Goal: Information Seeking & Learning: Learn about a topic

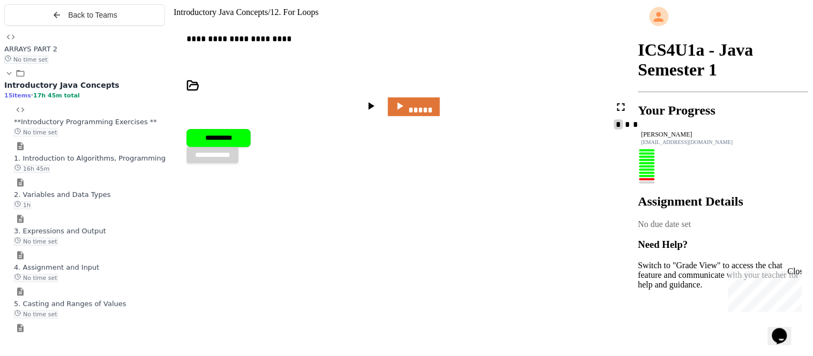
scroll to position [322, 0]
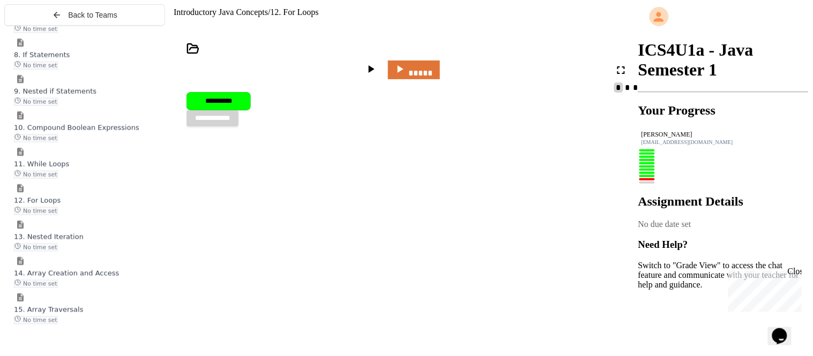
scroll to position [7530, 0]
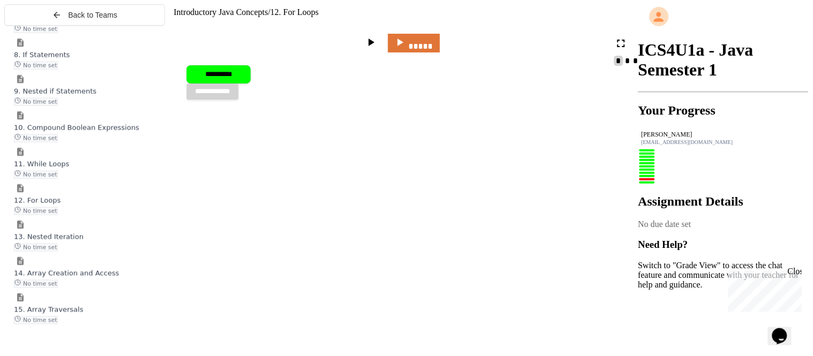
click at [84, 241] on span "13. Nested Iteration" at bounding box center [49, 237] width 70 height 8
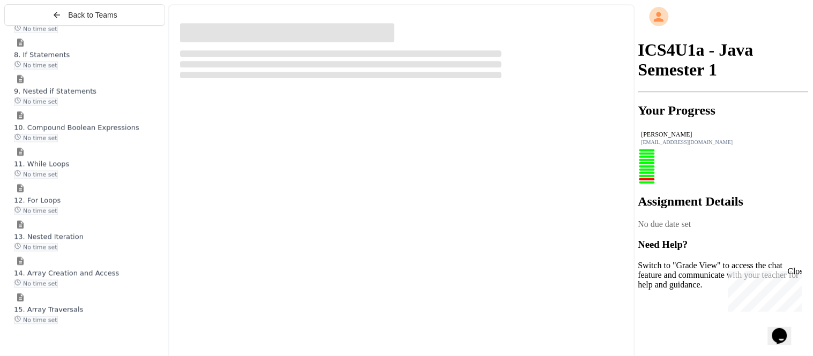
scroll to position [309, 0]
